Goal: Task Accomplishment & Management: Manage account settings

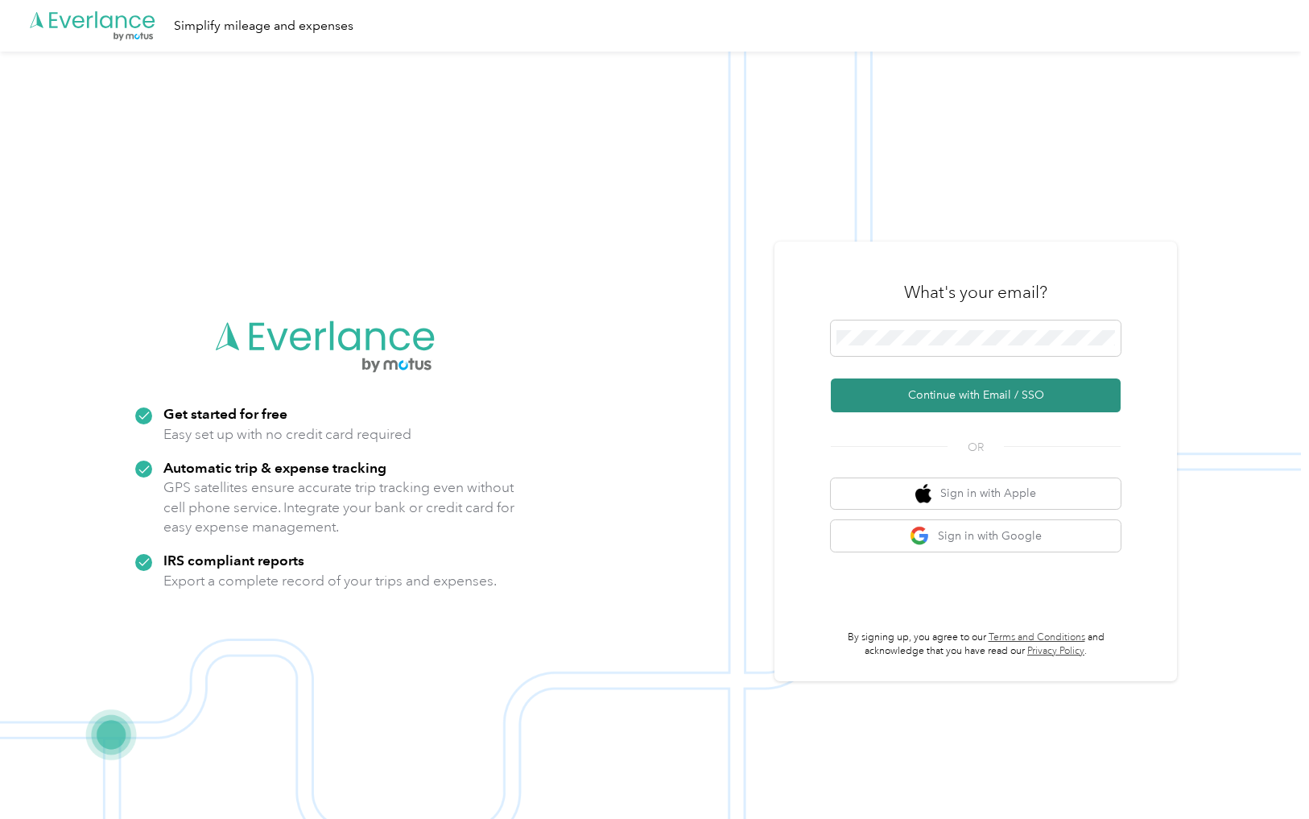
click at [1059, 404] on button "Continue with Email / SSO" at bounding box center [976, 395] width 290 height 34
